Goal: Task Accomplishment & Management: Manage account settings

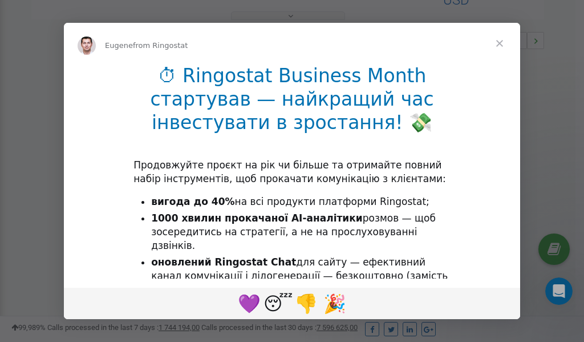
click at [501, 45] on span "Close" at bounding box center [499, 43] width 41 height 41
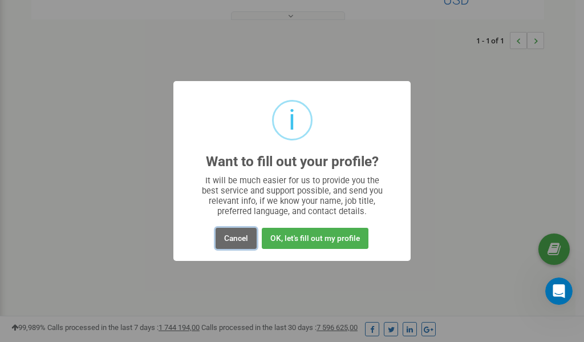
click at [238, 239] on button "Cancel" at bounding box center [236, 238] width 41 height 21
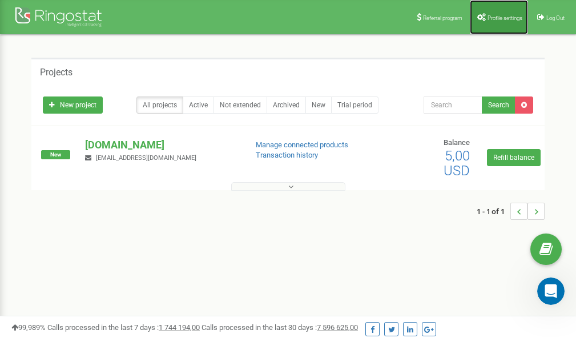
click at [496, 16] on span "Profile settings" at bounding box center [504, 18] width 35 height 6
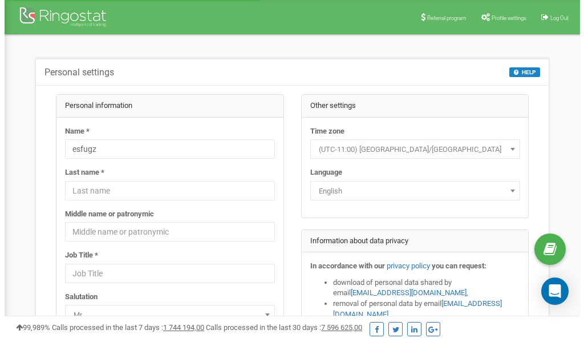
scroll to position [57, 0]
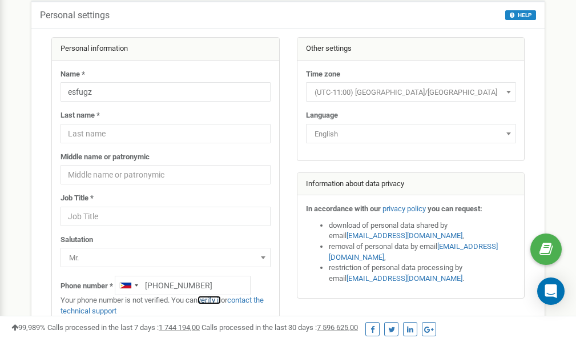
click at [212, 299] on link "verify it" at bounding box center [208, 300] width 23 height 9
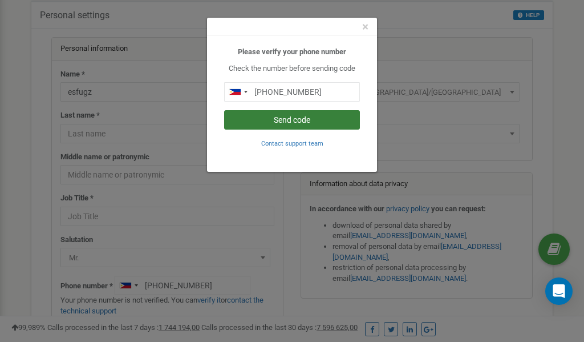
click at [290, 118] on button "Send code" at bounding box center [292, 119] width 136 height 19
